Goal: Task Accomplishment & Management: Use online tool/utility

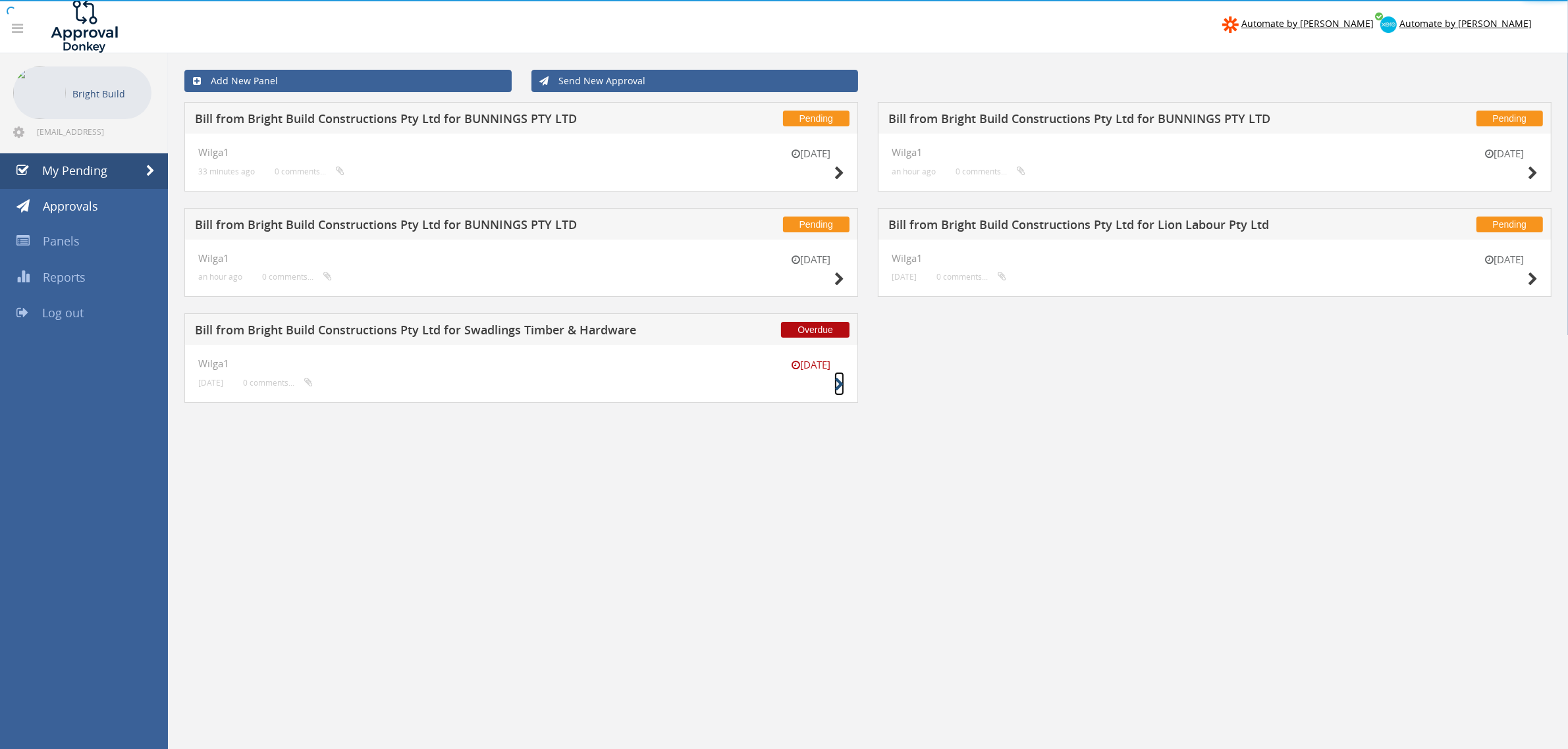
click at [837, 388] on icon at bounding box center [839, 385] width 10 height 14
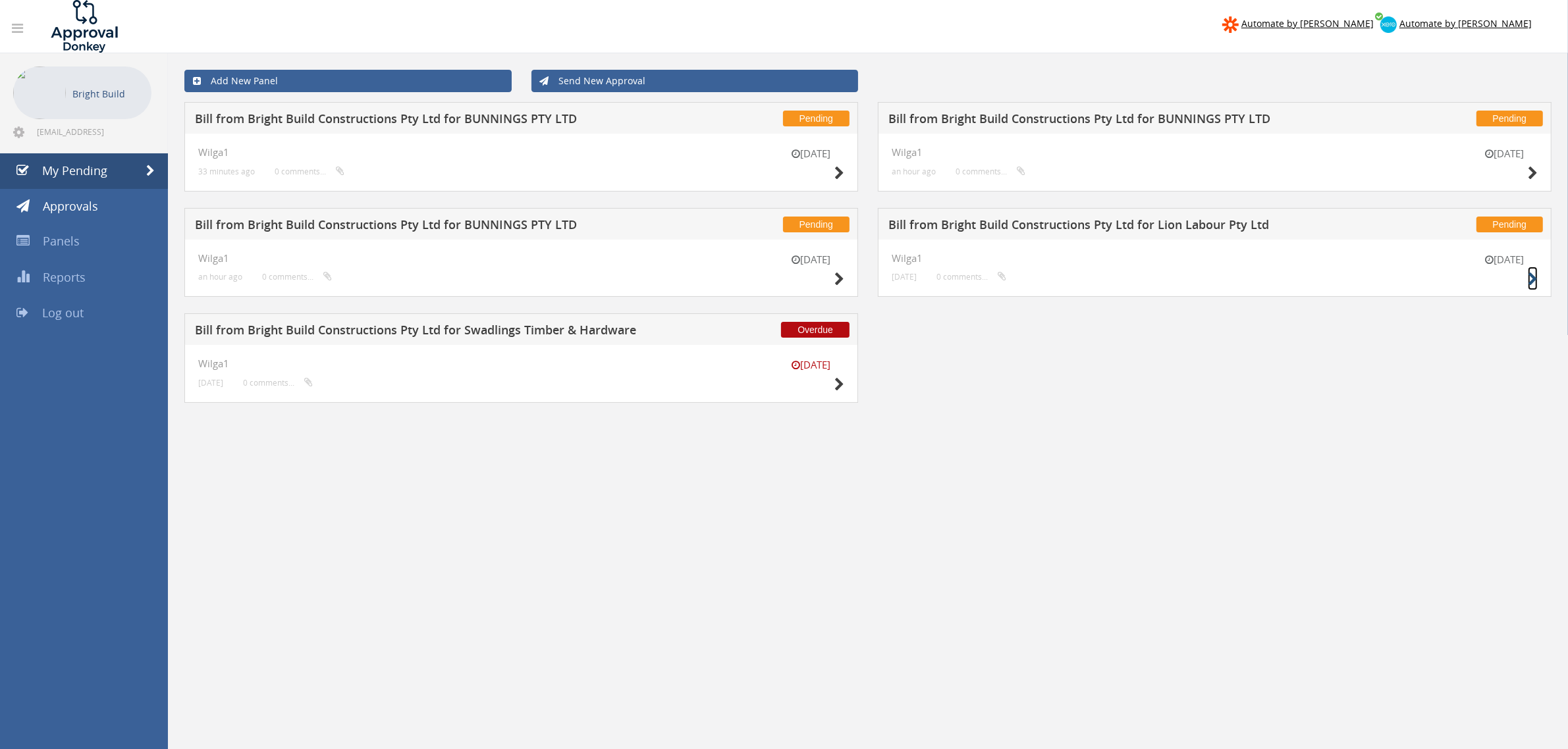
click at [1532, 286] on icon at bounding box center [1532, 279] width 10 height 14
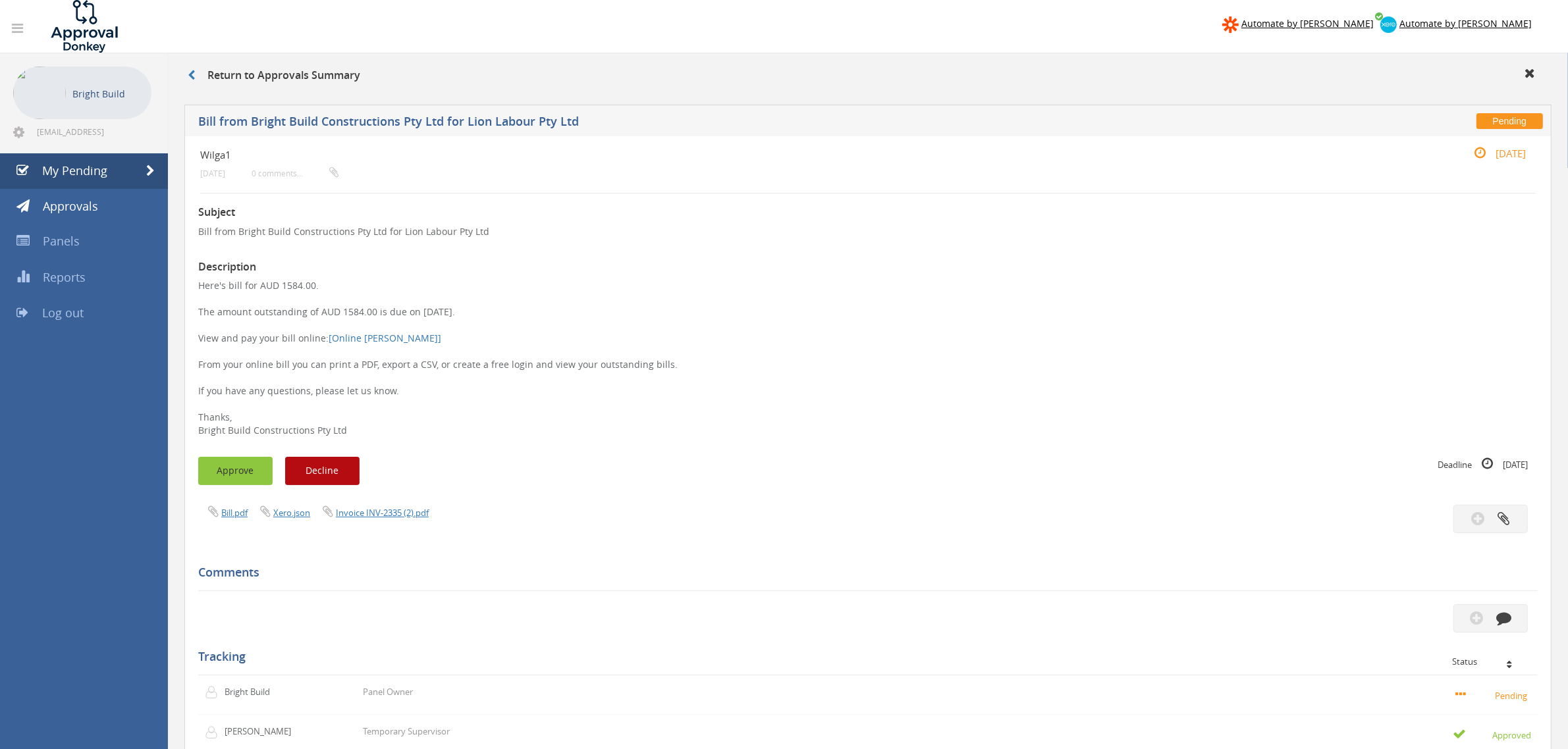
click at [241, 463] on button "Approve" at bounding box center [234, 471] width 74 height 28
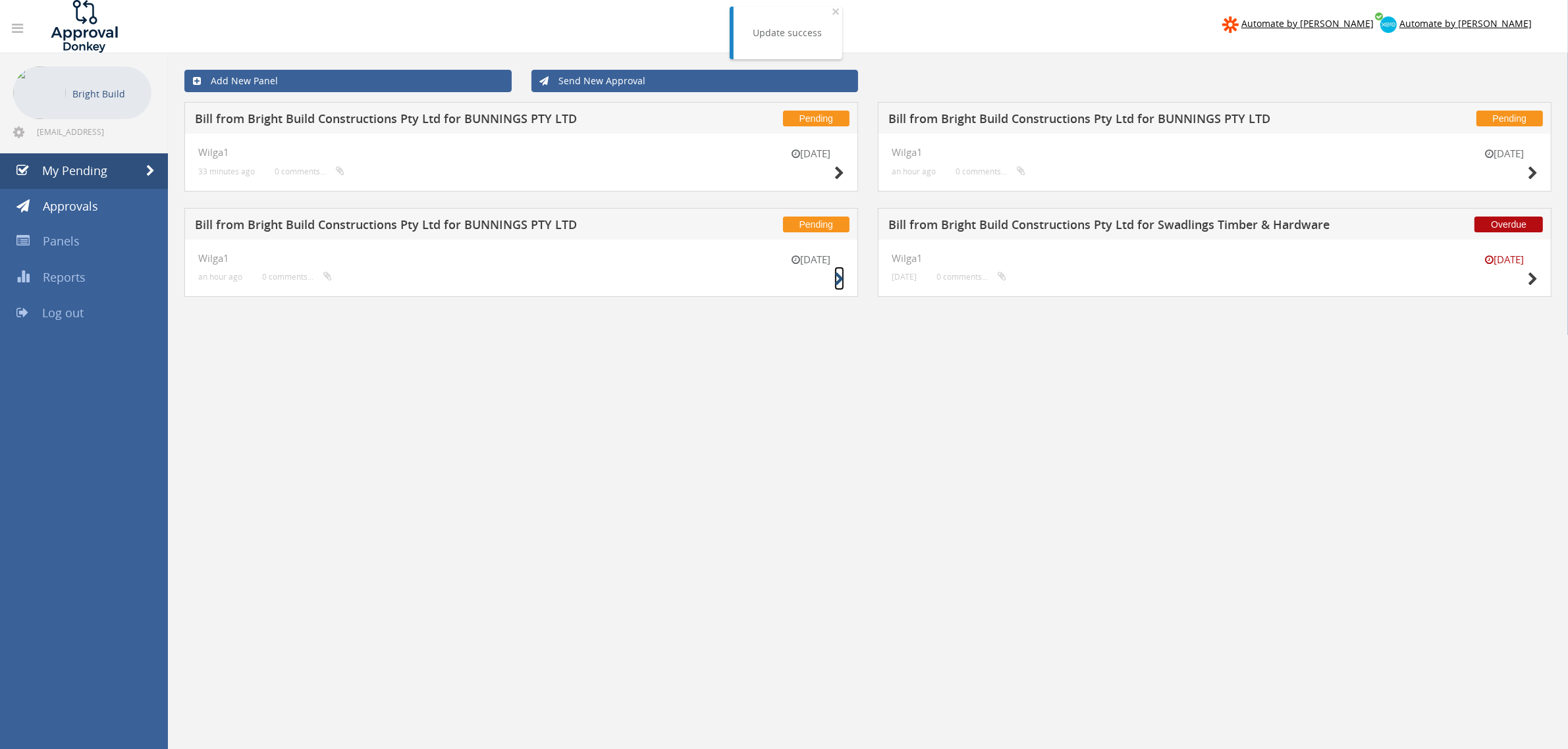
click at [837, 275] on icon at bounding box center [839, 279] width 10 height 14
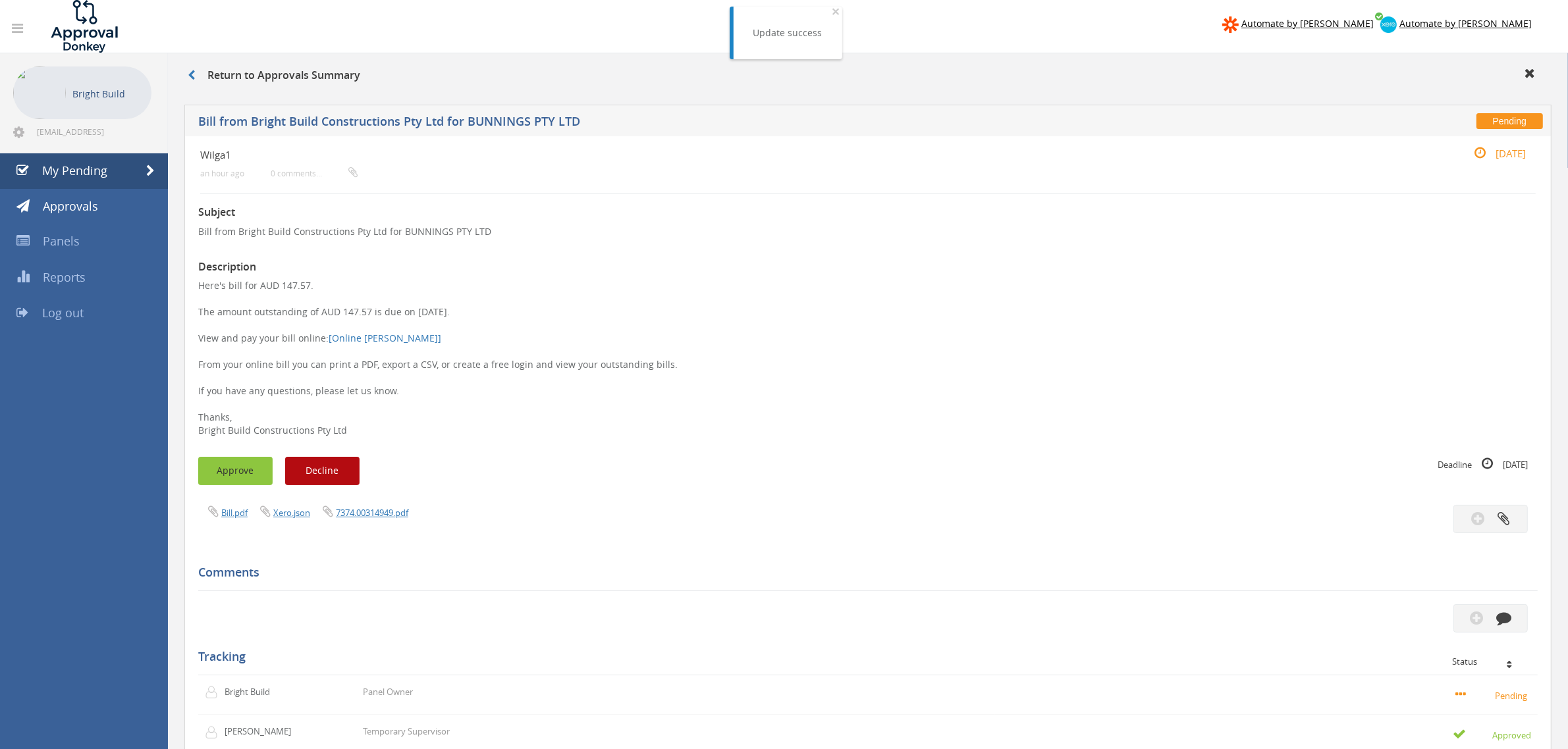
click at [235, 468] on button "Approve" at bounding box center [234, 471] width 74 height 28
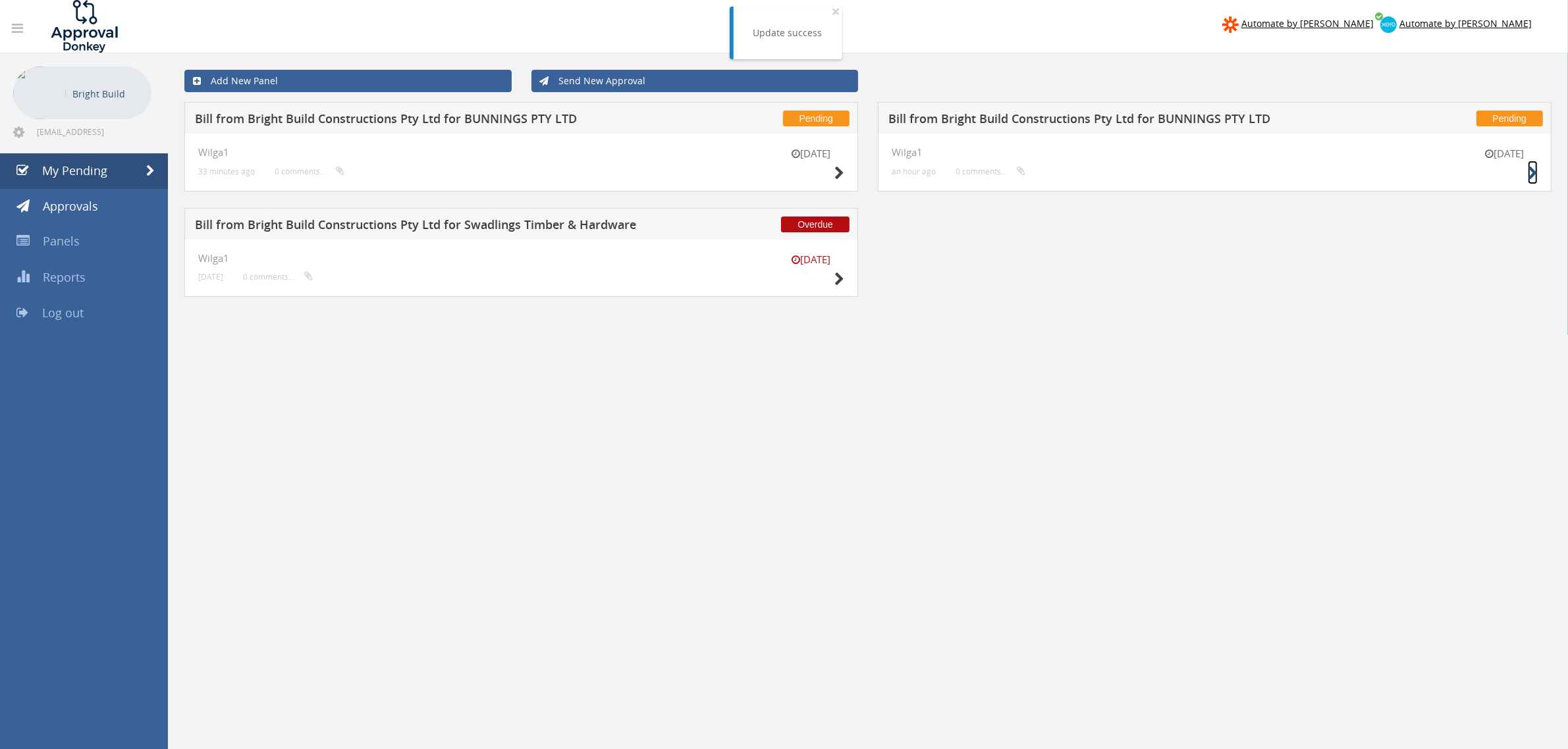
click at [1527, 180] on icon at bounding box center [1532, 173] width 10 height 14
click at [838, 172] on icon at bounding box center [839, 173] width 10 height 14
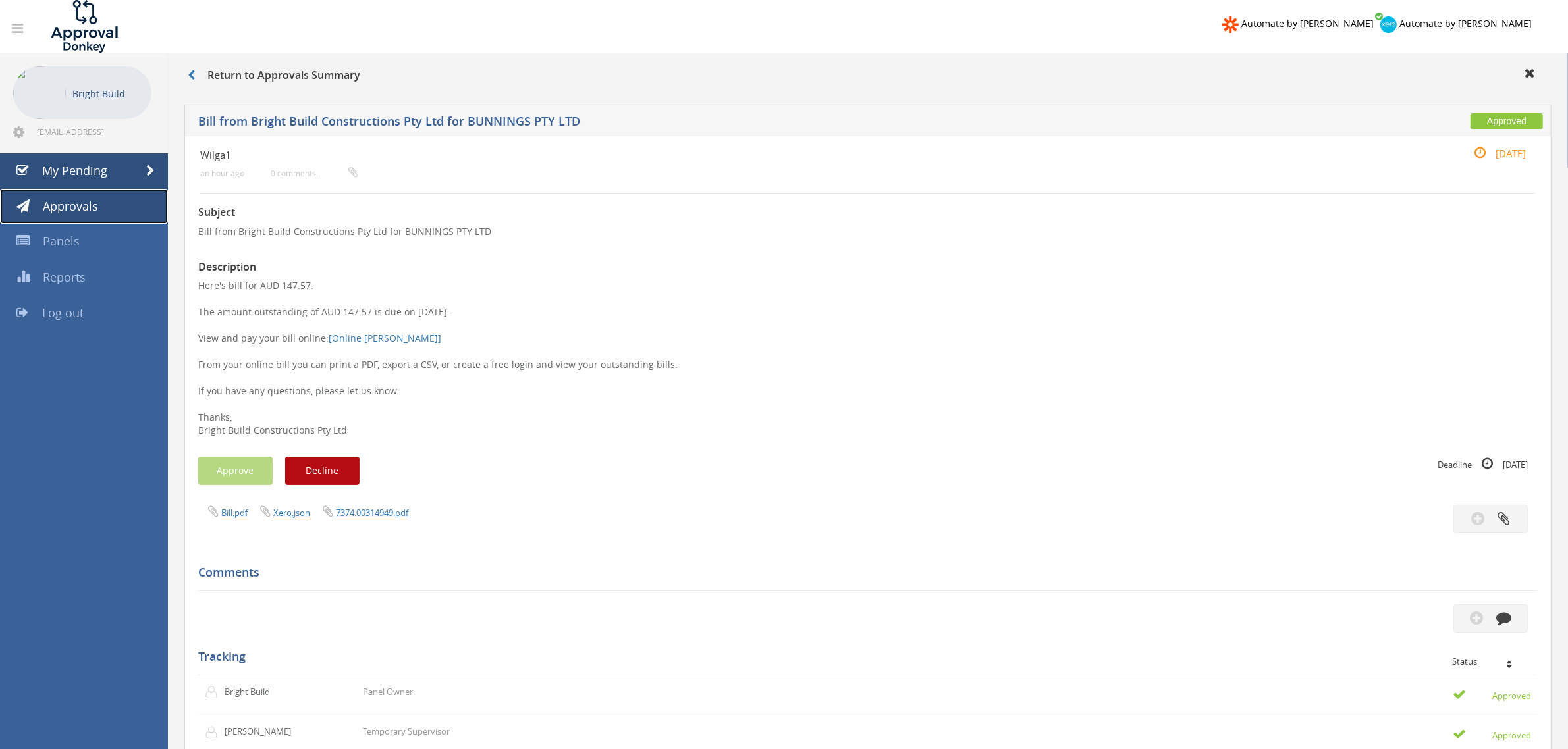
click at [122, 216] on link "Approvals" at bounding box center [84, 206] width 168 height 36
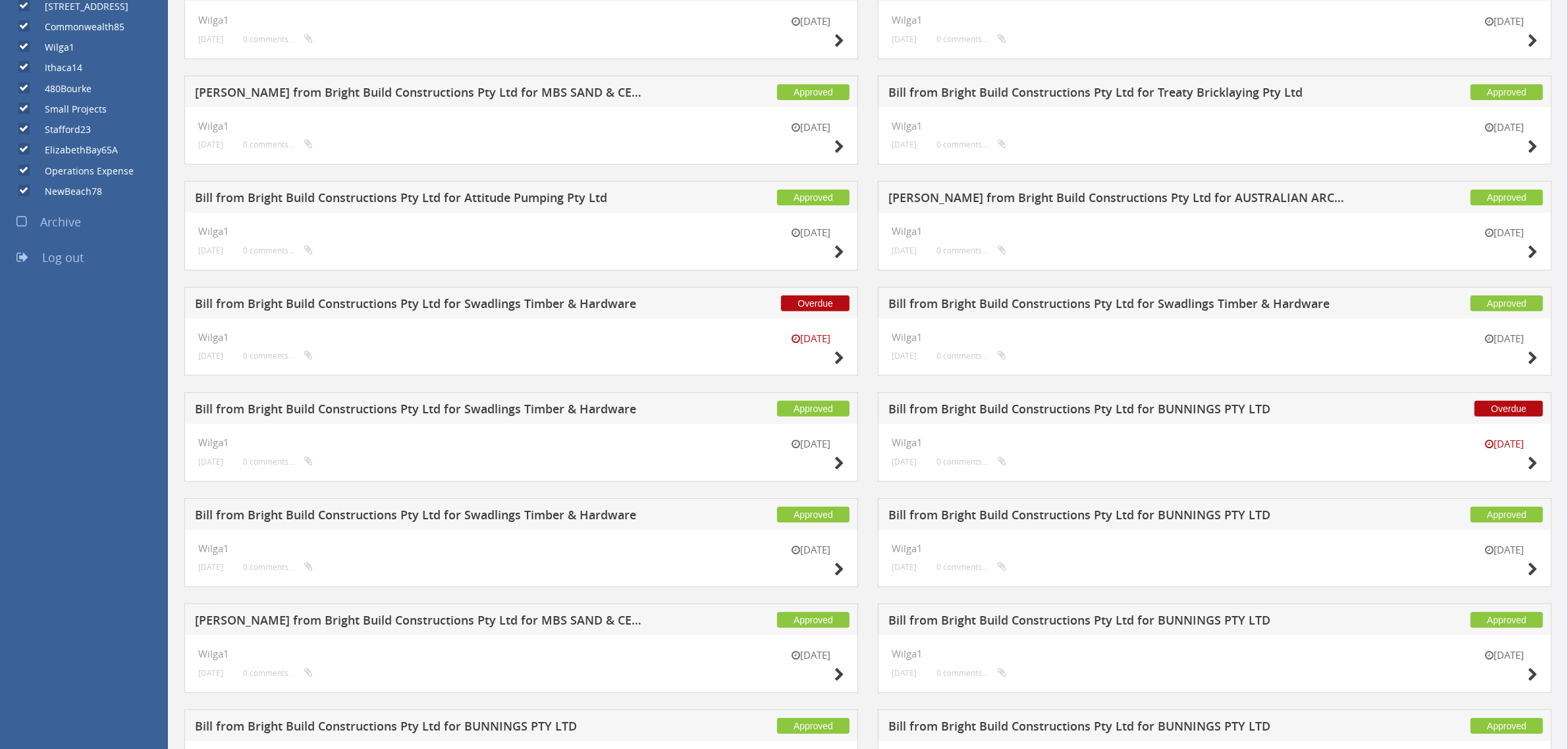
scroll to position [482, 0]
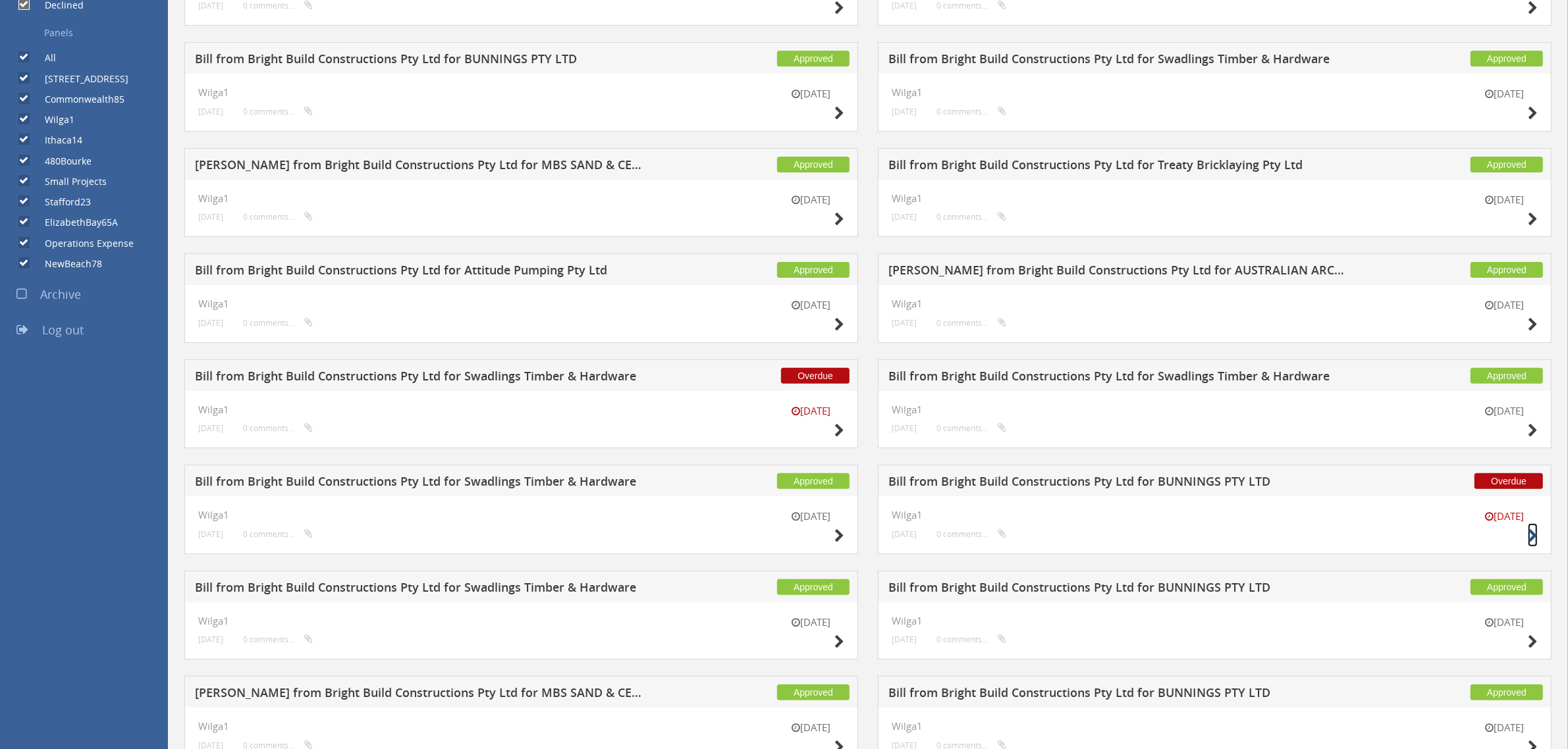
click at [1530, 534] on icon at bounding box center [1532, 536] width 10 height 14
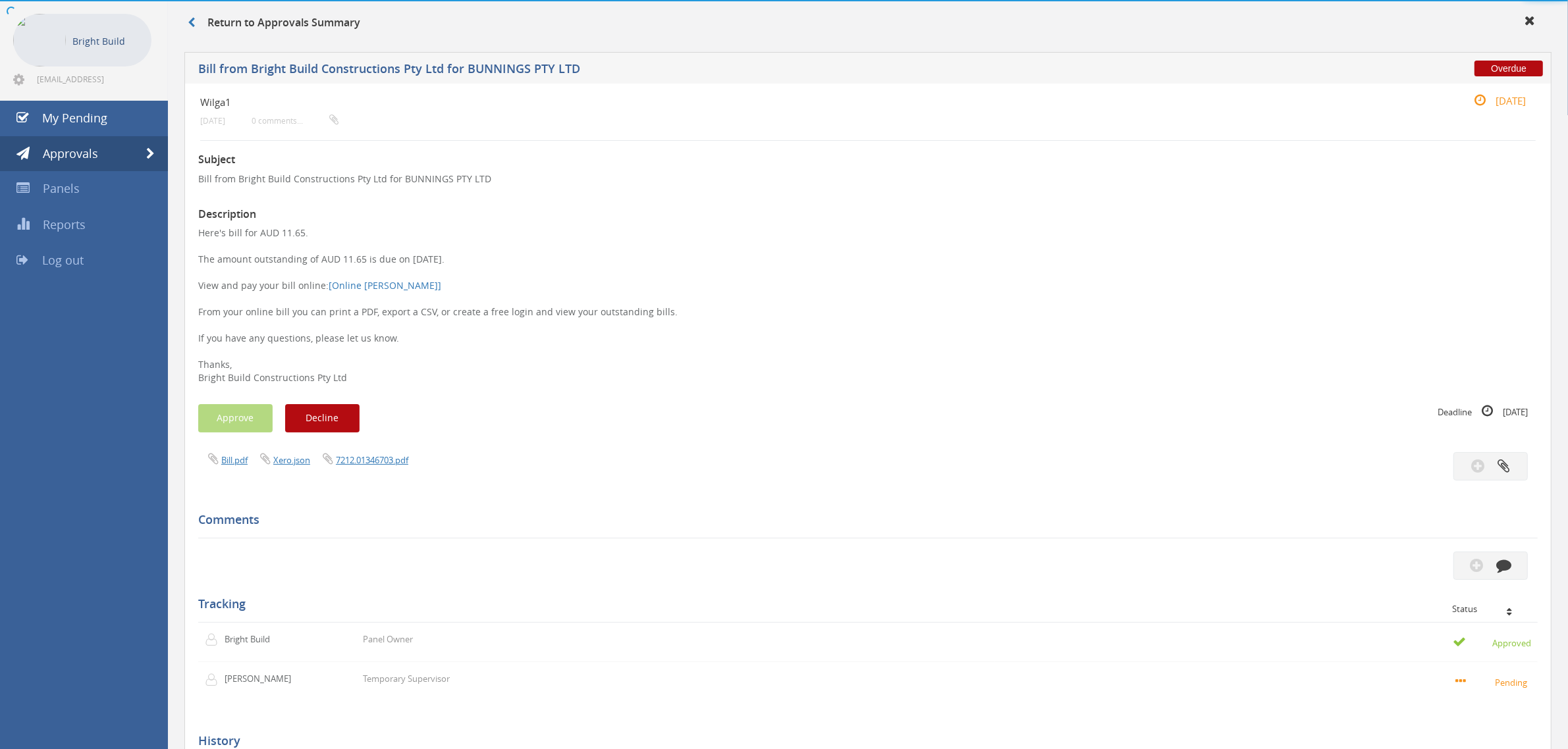
scroll to position [313, 0]
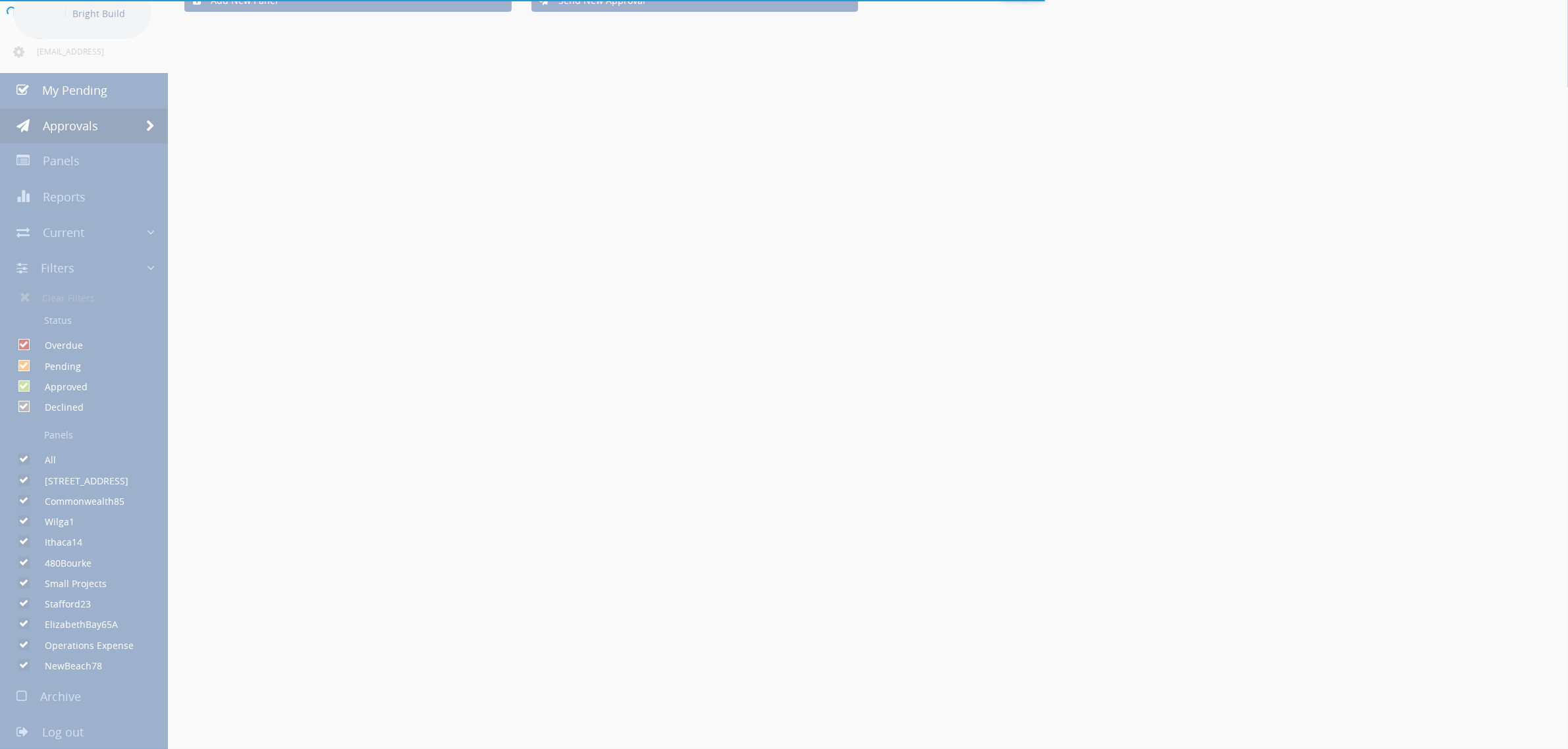
scroll to position [482, 0]
